Goal: Transaction & Acquisition: Purchase product/service

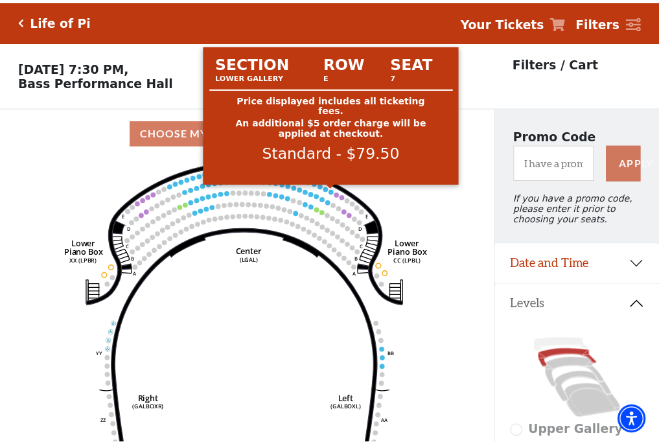
scroll to position [60, 0]
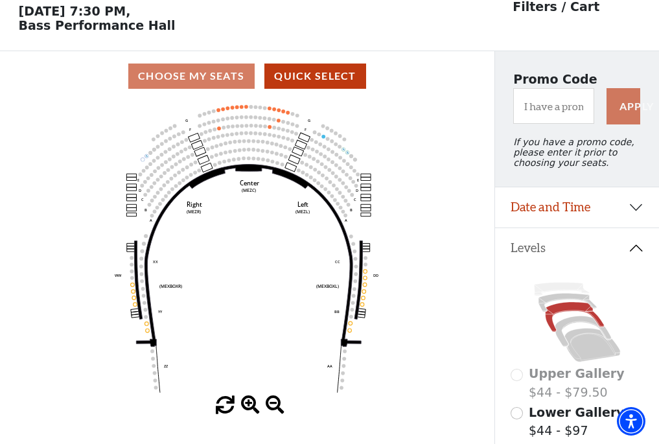
scroll to position [60, 0]
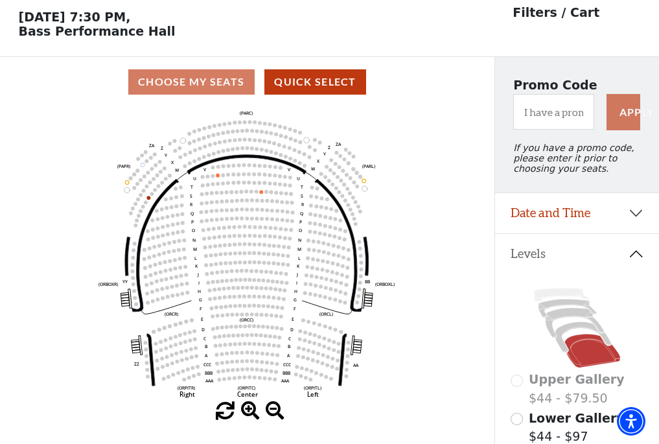
scroll to position [60, 0]
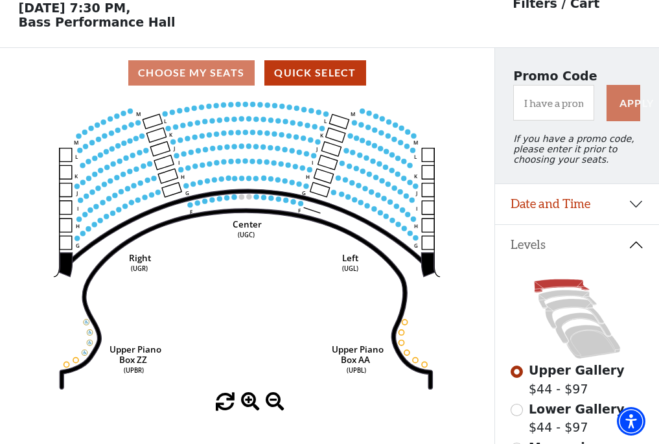
scroll to position [60, 0]
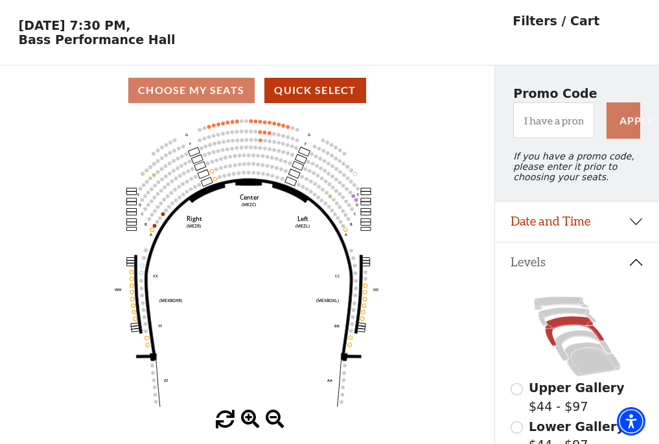
scroll to position [60, 0]
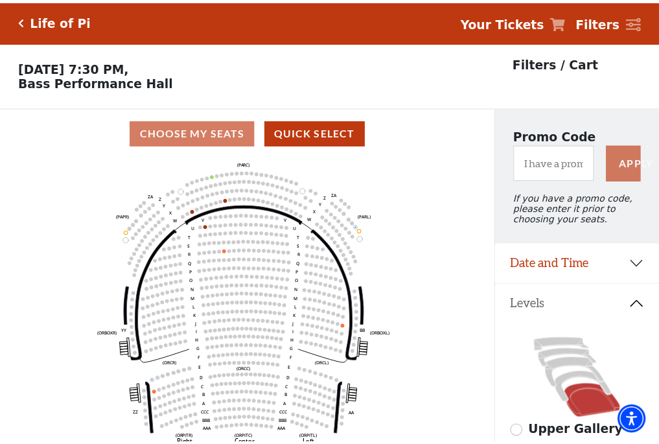
scroll to position [60, 0]
